Goal: Navigation & Orientation: Understand site structure

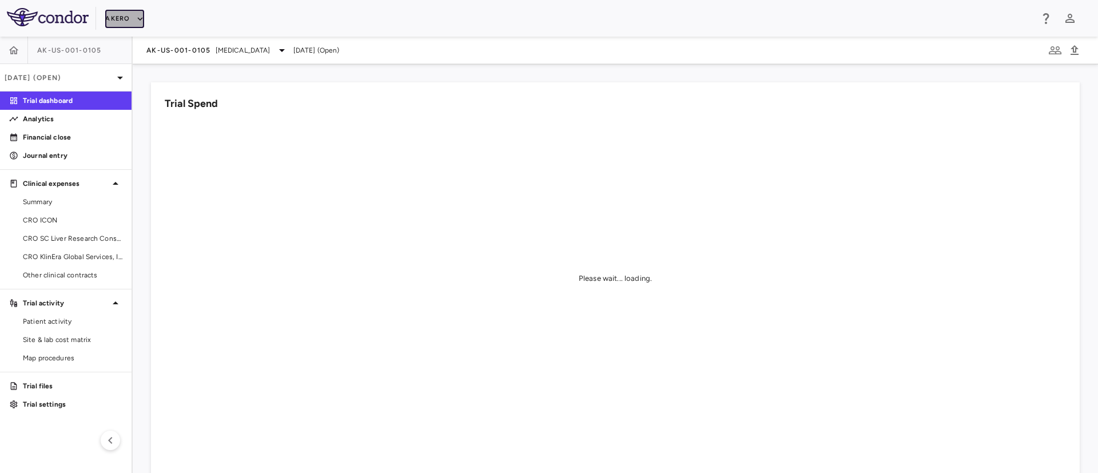
click at [121, 18] on button "Akero" at bounding box center [124, 19] width 38 height 18
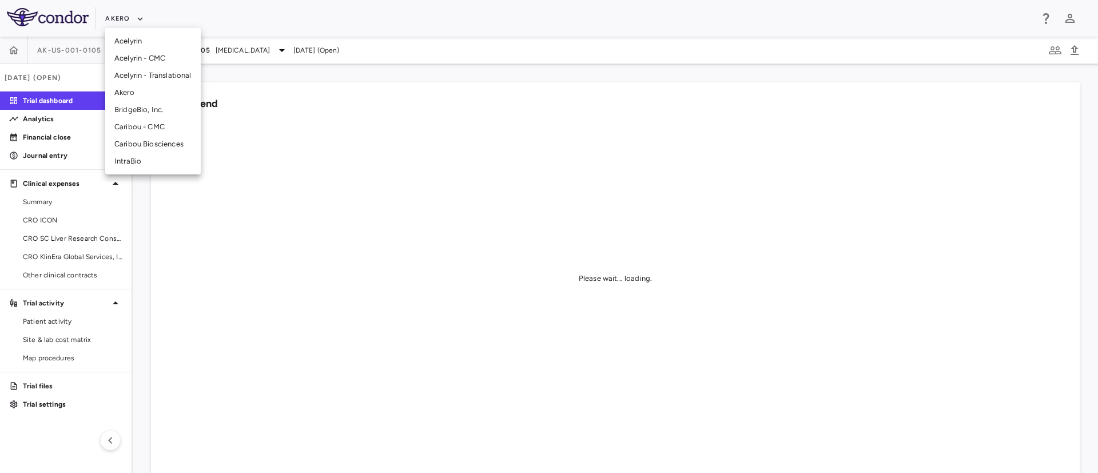
click at [136, 142] on li "Caribou Biosciences" at bounding box center [153, 144] width 96 height 17
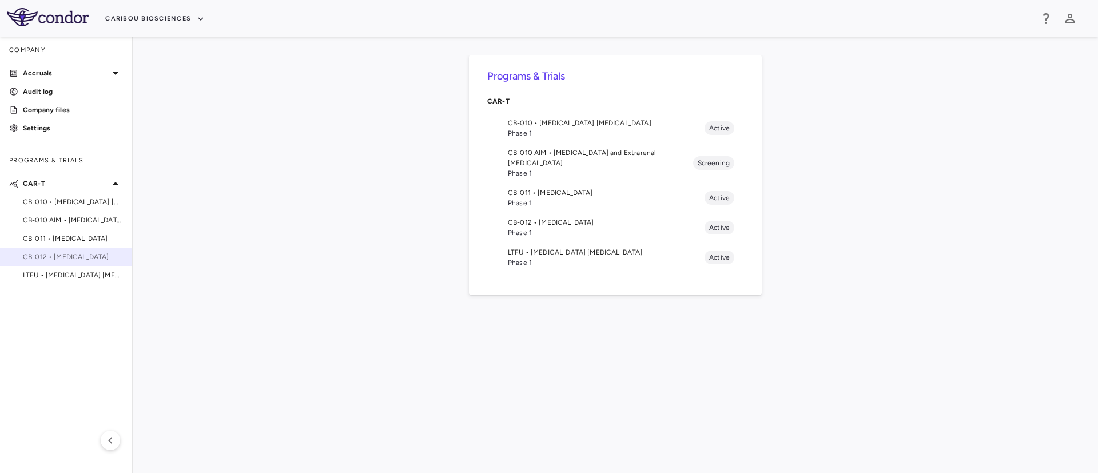
click at [66, 254] on span "CB-012 • [MEDICAL_DATA]" at bounding box center [73, 257] width 100 height 10
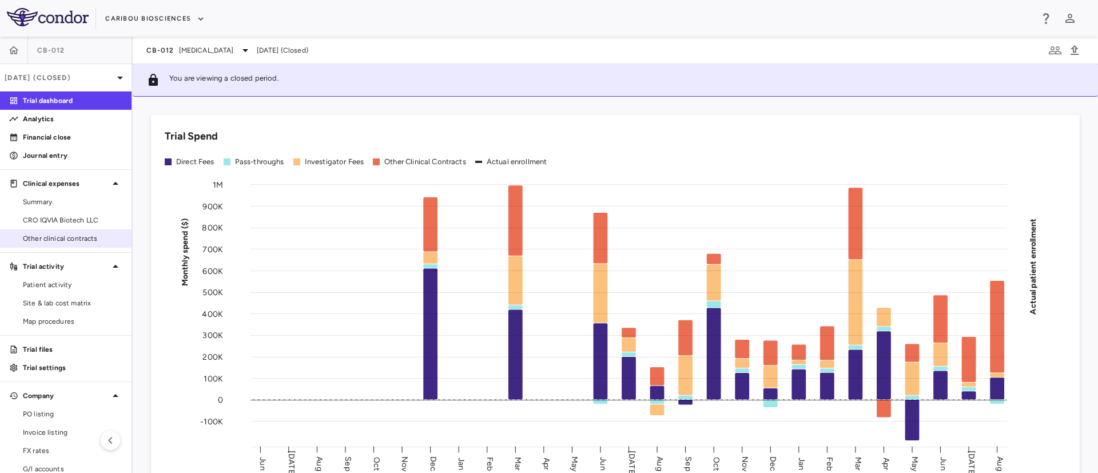
click at [69, 237] on span "Other clinical contracts" at bounding box center [73, 238] width 100 height 10
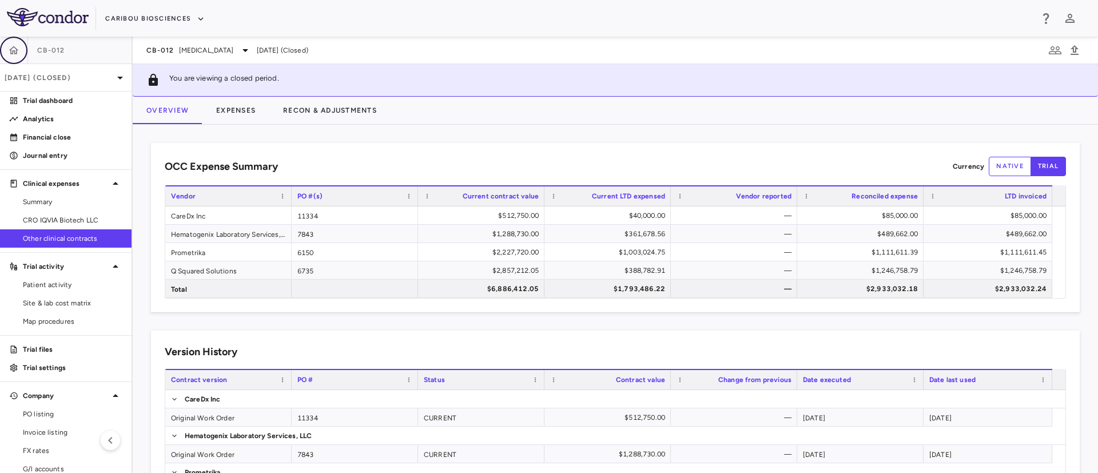
click at [19, 49] on icon "button" at bounding box center [13, 50] width 11 height 11
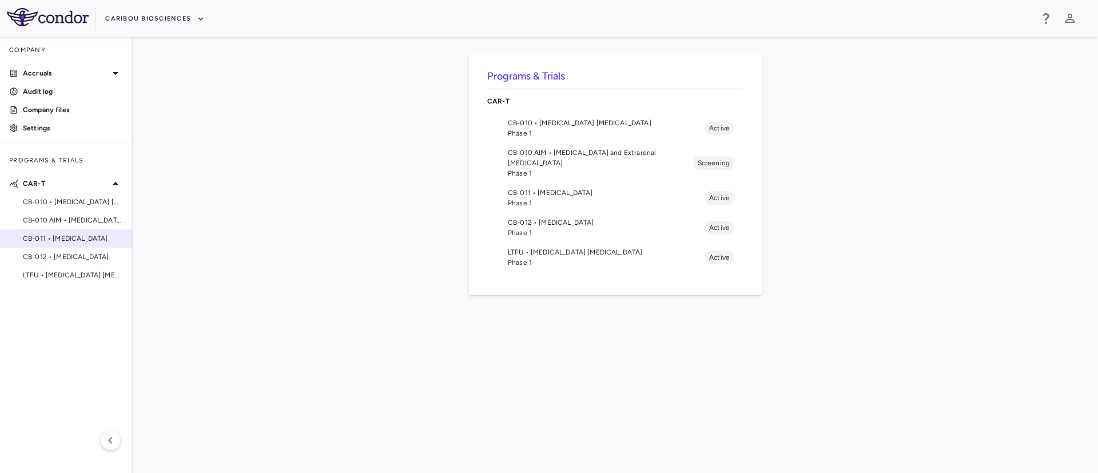
click at [77, 239] on span "CB-011 • [MEDICAL_DATA]" at bounding box center [73, 238] width 100 height 10
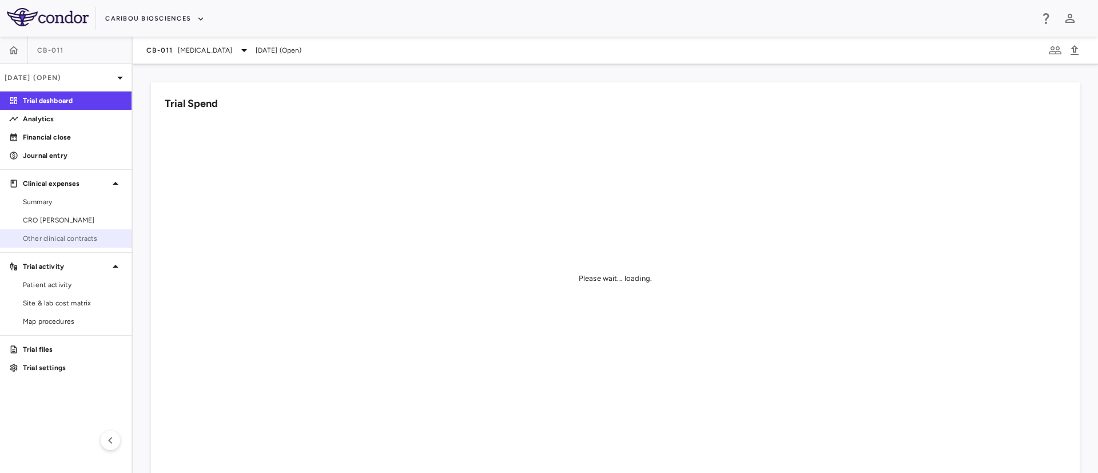
click at [54, 239] on span "Other clinical contracts" at bounding box center [73, 238] width 100 height 10
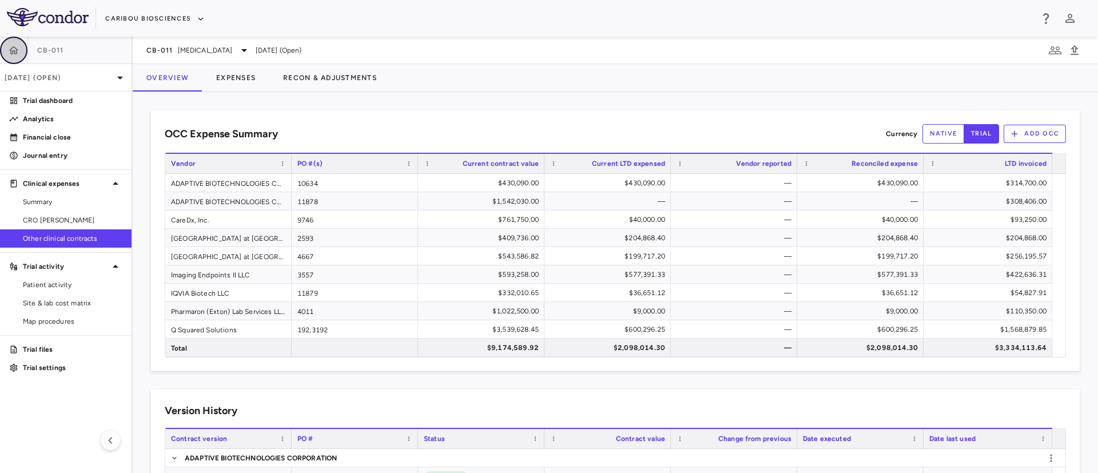
click at [15, 49] on icon "button" at bounding box center [13, 50] width 11 height 11
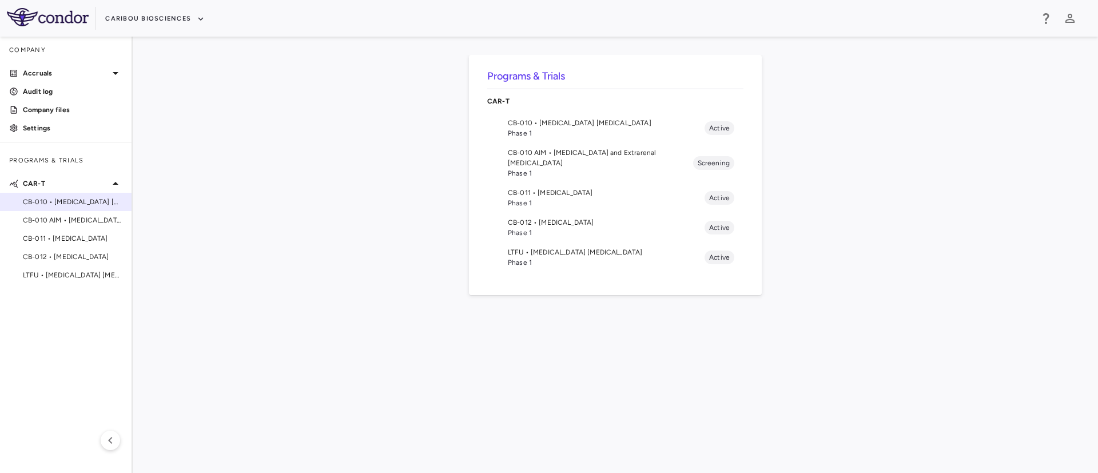
click at [90, 203] on span "CB-010 • [MEDICAL_DATA] [MEDICAL_DATA]" at bounding box center [73, 202] width 100 height 10
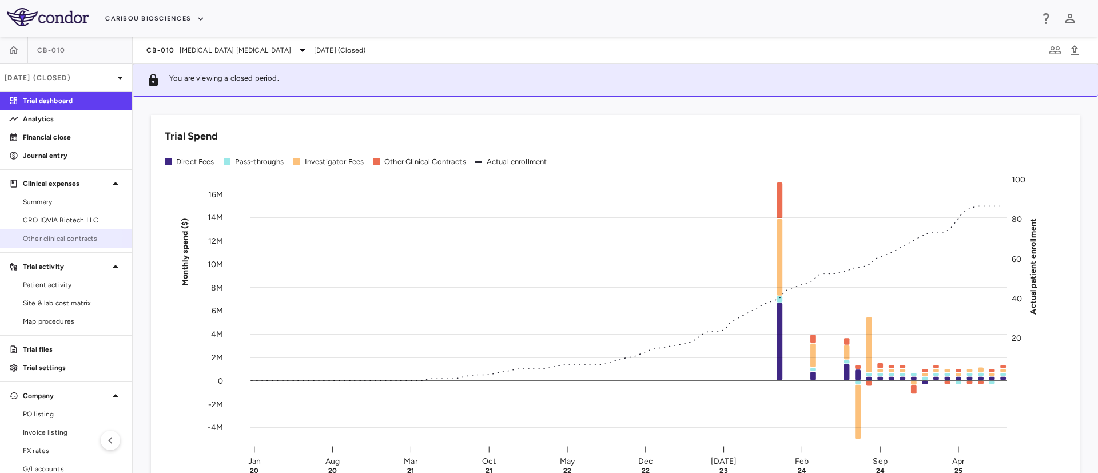
click at [61, 236] on span "Other clinical contracts" at bounding box center [73, 238] width 100 height 10
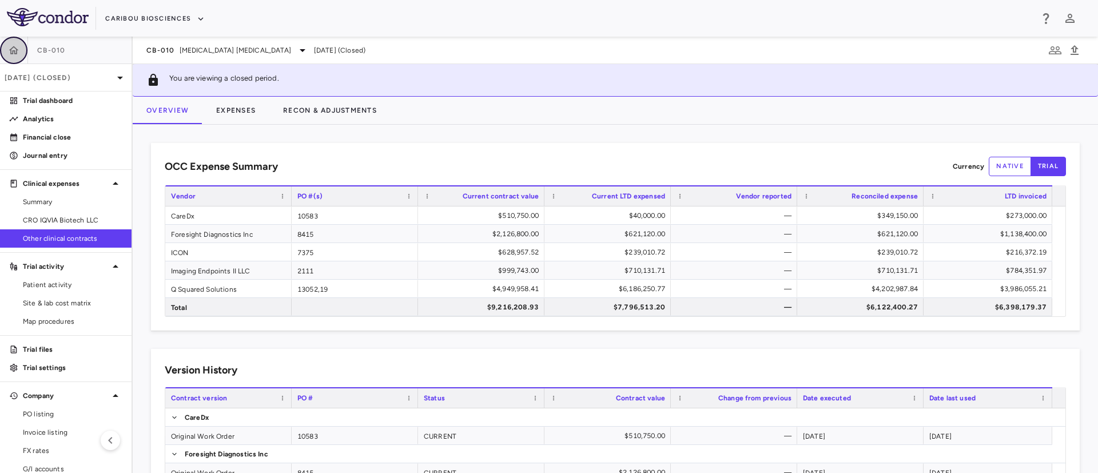
click at [11, 50] on icon "button" at bounding box center [13, 50] width 11 height 11
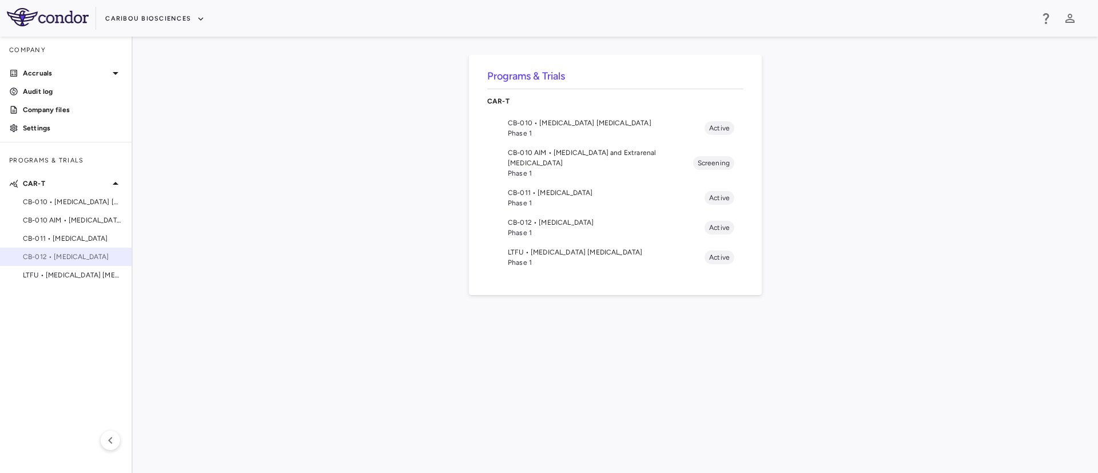
click at [77, 260] on span "CB-012 • [MEDICAL_DATA]" at bounding box center [73, 257] width 100 height 10
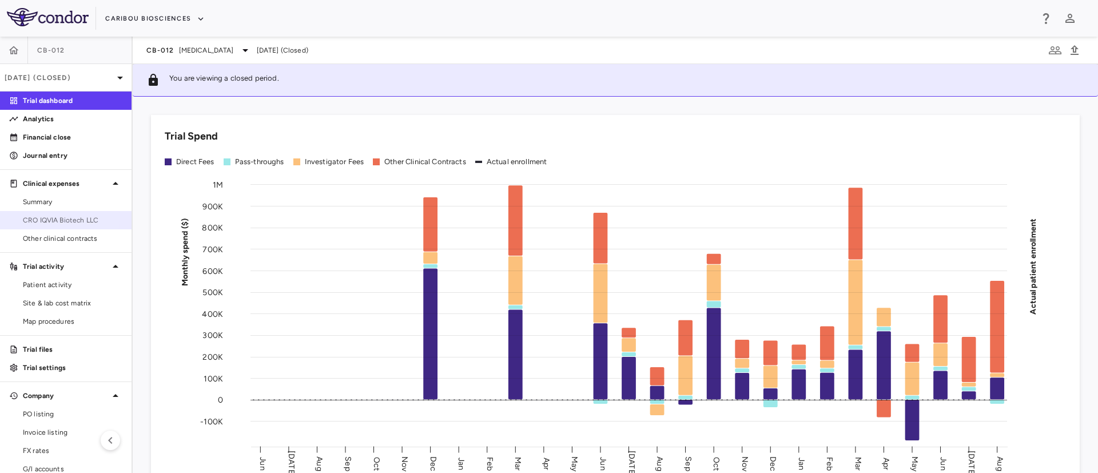
click at [54, 216] on span "CRO IQVIA Biotech LLC" at bounding box center [73, 220] width 100 height 10
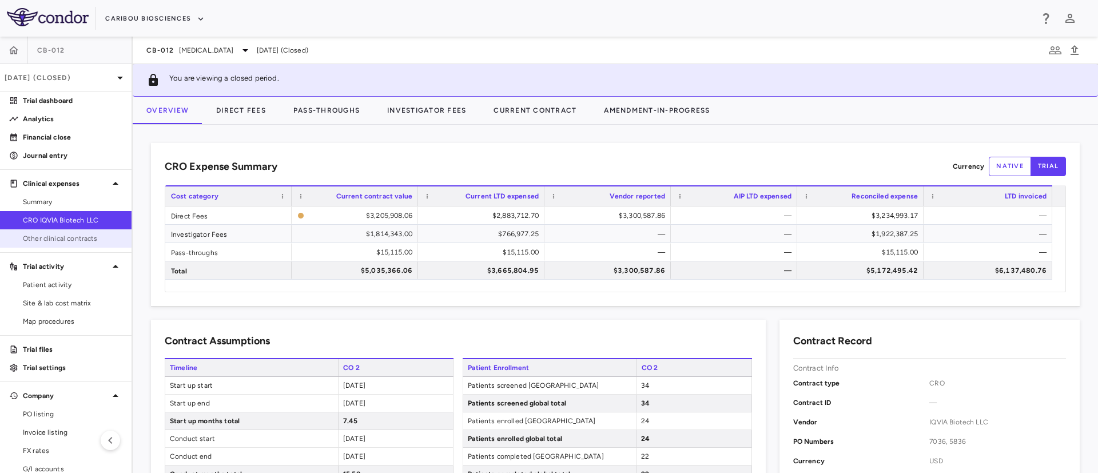
click at [82, 241] on span "Other clinical contracts" at bounding box center [73, 238] width 100 height 10
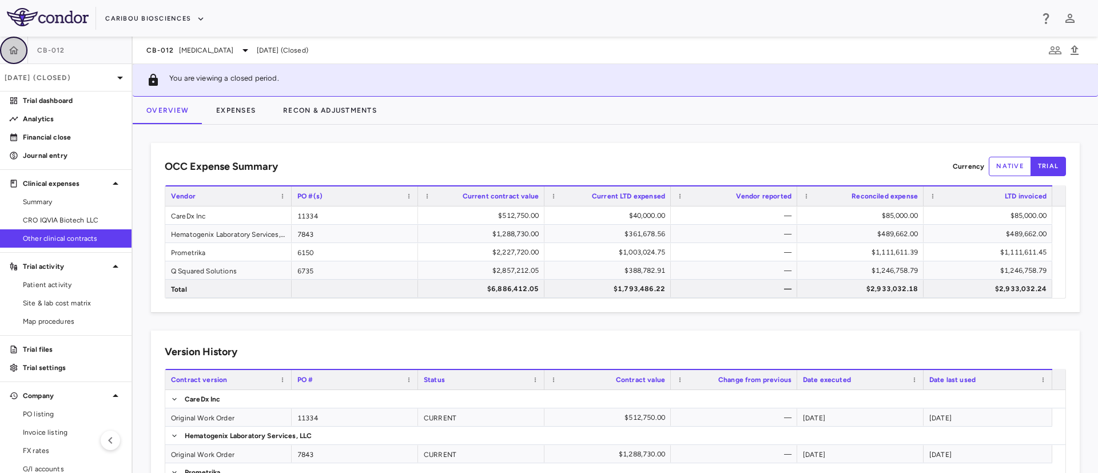
click at [7, 50] on button "button" at bounding box center [13, 50] width 27 height 27
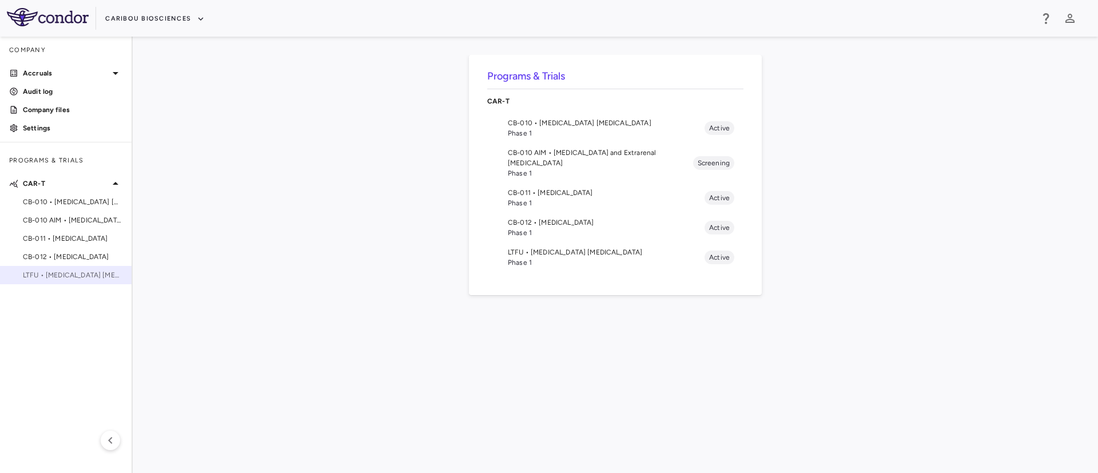
click at [81, 280] on span "LTFU • [MEDICAL_DATA] [MEDICAL_DATA]" at bounding box center [73, 275] width 100 height 10
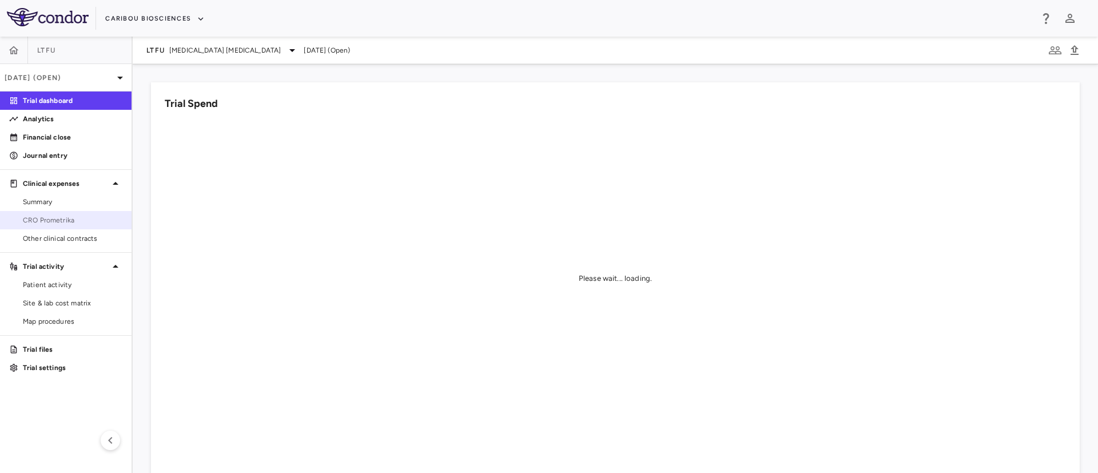
click at [68, 216] on span "CRO Prometrika" at bounding box center [73, 220] width 100 height 10
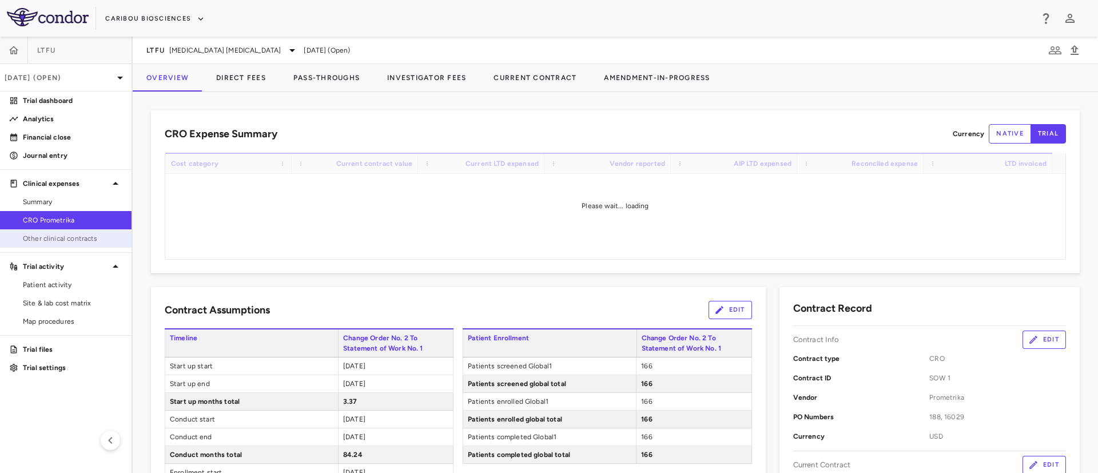
click at [62, 240] on span "Other clinical contracts" at bounding box center [73, 238] width 100 height 10
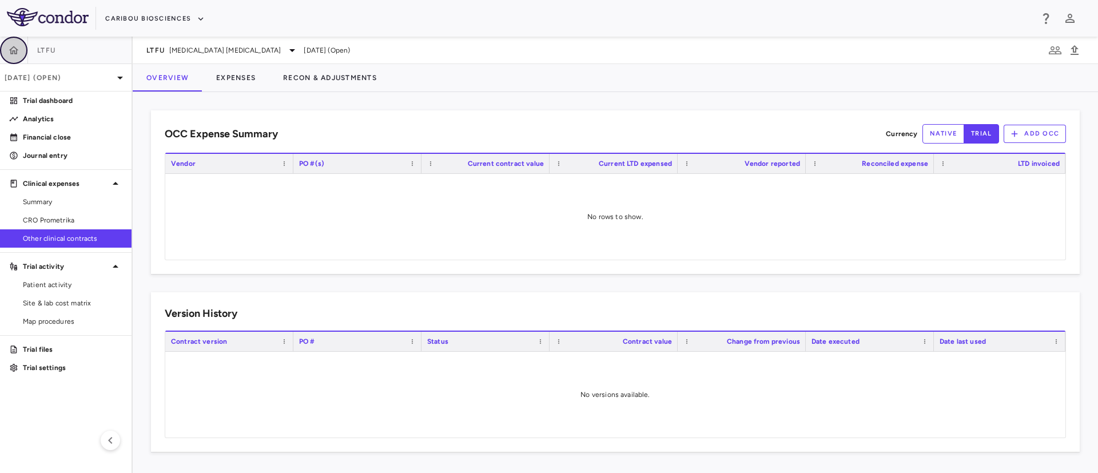
click at [18, 58] on button "button" at bounding box center [13, 50] width 27 height 27
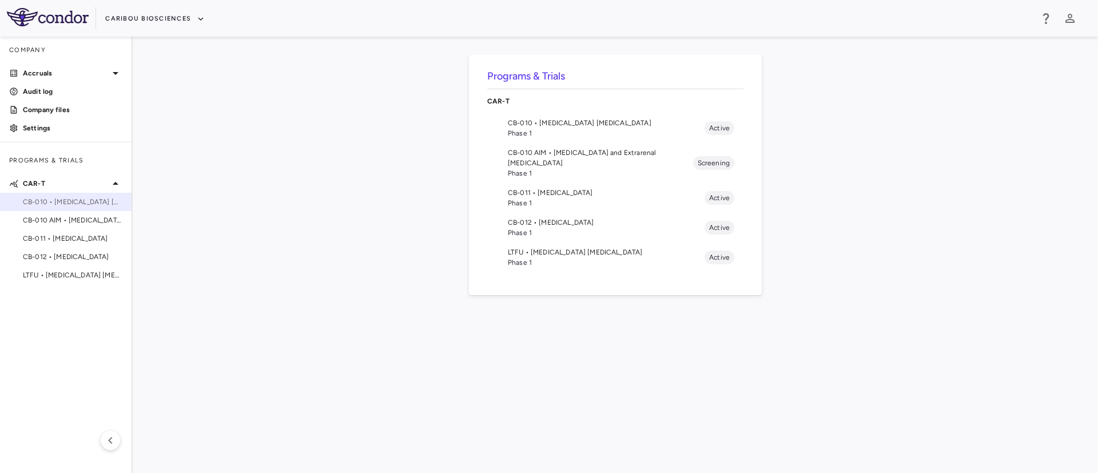
click at [78, 194] on div "CB-010 • [MEDICAL_DATA] [MEDICAL_DATA]" at bounding box center [66, 201] width 132 height 17
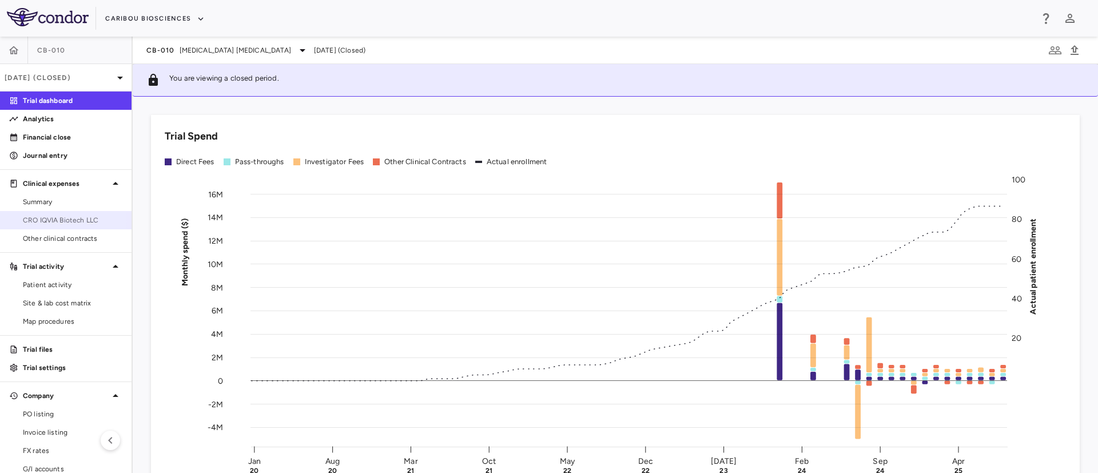
click at [63, 221] on span "CRO IQVIA Biotech LLC" at bounding box center [73, 220] width 100 height 10
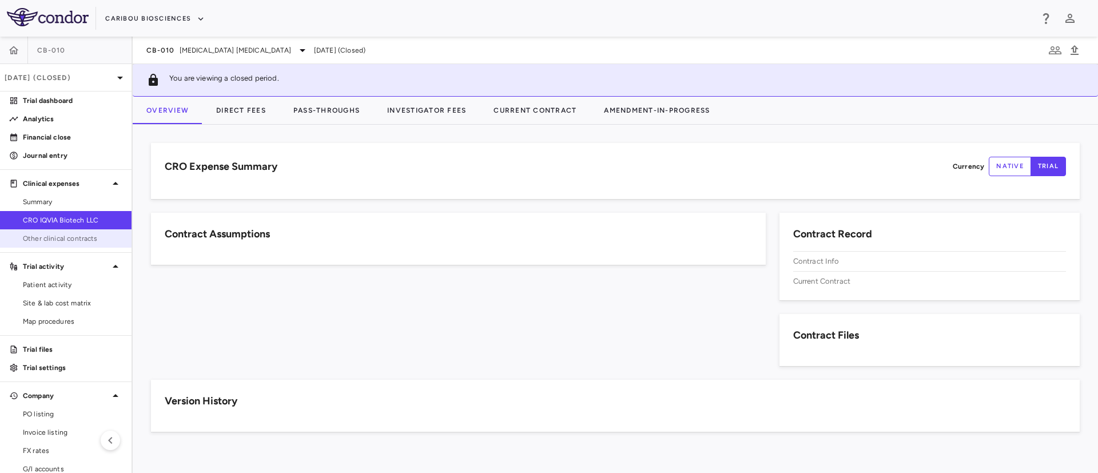
click at [70, 241] on span "Other clinical contracts" at bounding box center [73, 238] width 100 height 10
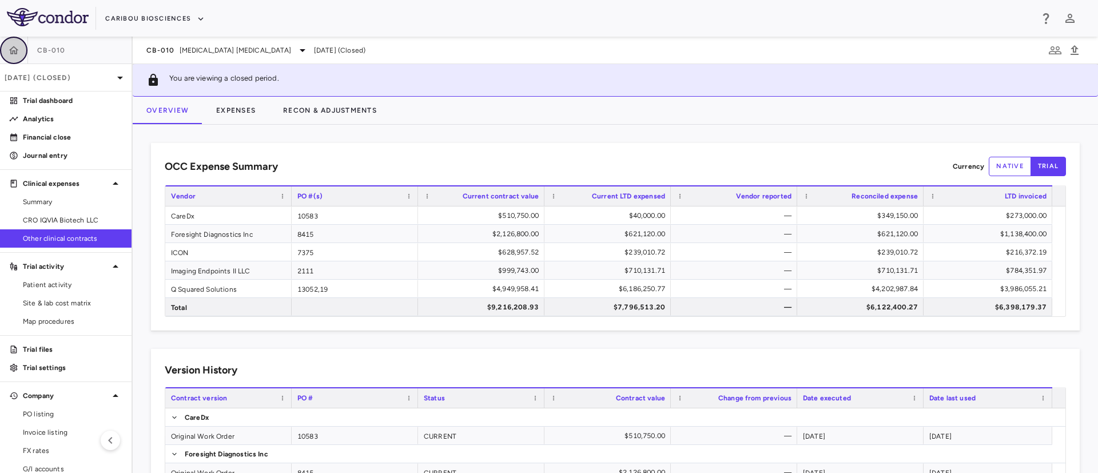
click at [7, 48] on button "button" at bounding box center [13, 50] width 27 height 27
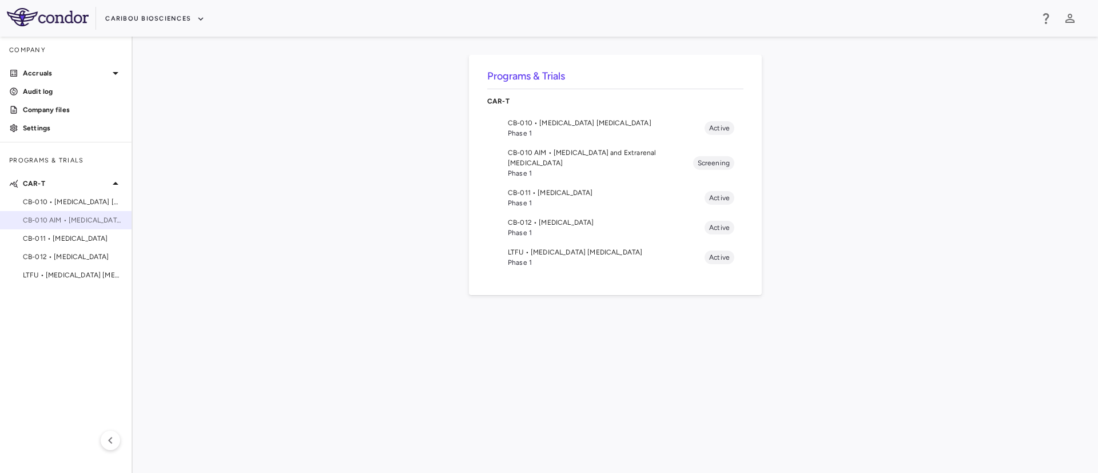
click at [69, 224] on span "CB-010 AIM • [MEDICAL_DATA] and Extrarenal [MEDICAL_DATA]" at bounding box center [73, 220] width 100 height 10
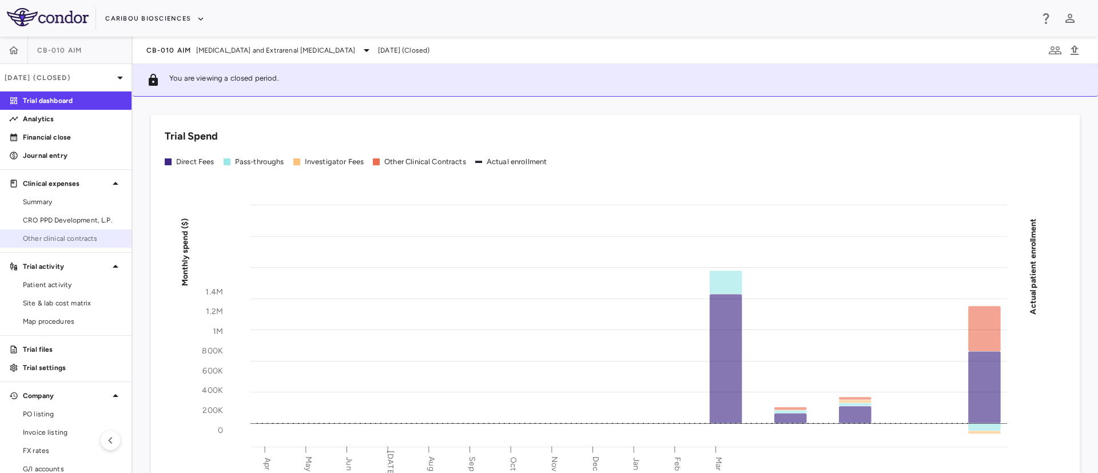
click at [53, 233] on span "Other clinical contracts" at bounding box center [73, 238] width 100 height 10
